Goal: Browse casually: Explore the website without a specific task or goal

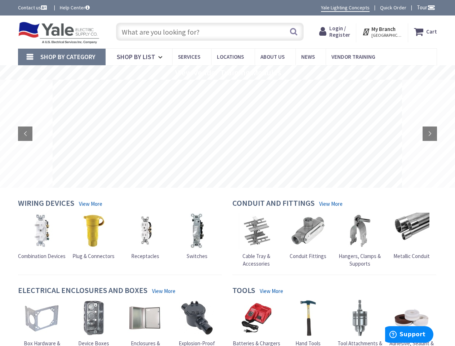
click at [227, 173] on rs-layer at bounding box center [227, 134] width 349 height 108
click at [424, 7] on span "Tour" at bounding box center [426, 7] width 18 height 7
click at [431, 7] on div at bounding box center [227, 173] width 455 height 346
click at [382, 32] on strong "My Branch" at bounding box center [383, 29] width 24 height 7
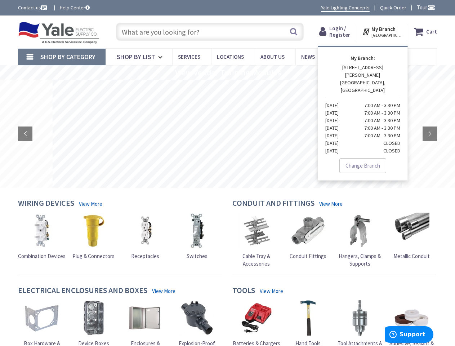
click at [62, 57] on span "Shop By Category" at bounding box center [67, 57] width 55 height 8
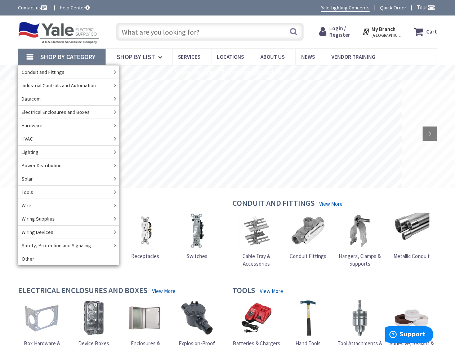
click at [227, 72] on rs-slide "View Vendor Training Modules" at bounding box center [227, 72] width 455 height 14
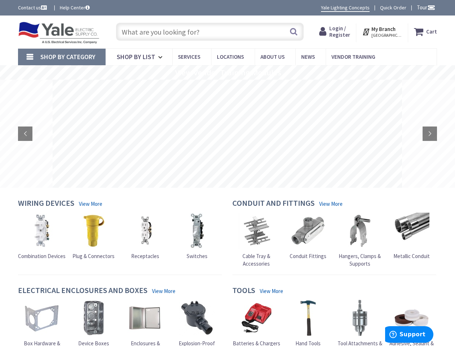
click at [227, 134] on rs-layer at bounding box center [227, 134] width 349 height 108
click at [25, 134] on rs-arrow at bounding box center [25, 133] width 14 height 14
